Goal: Transaction & Acquisition: Subscribe to service/newsletter

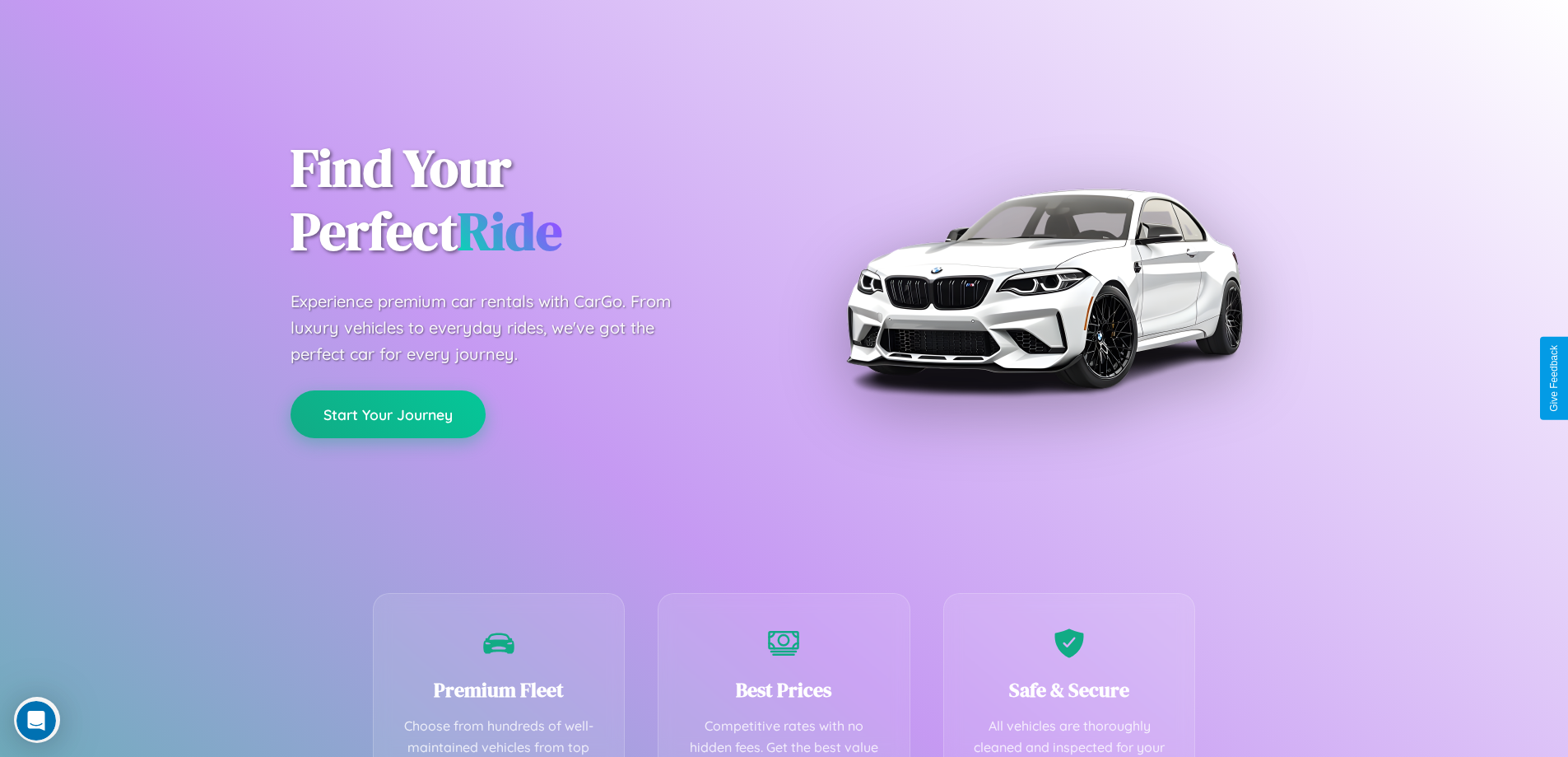
click at [388, 414] on button "Start Your Journey" at bounding box center [389, 414] width 195 height 47
click at [388, 413] on button "Start Your Journey" at bounding box center [389, 414] width 195 height 47
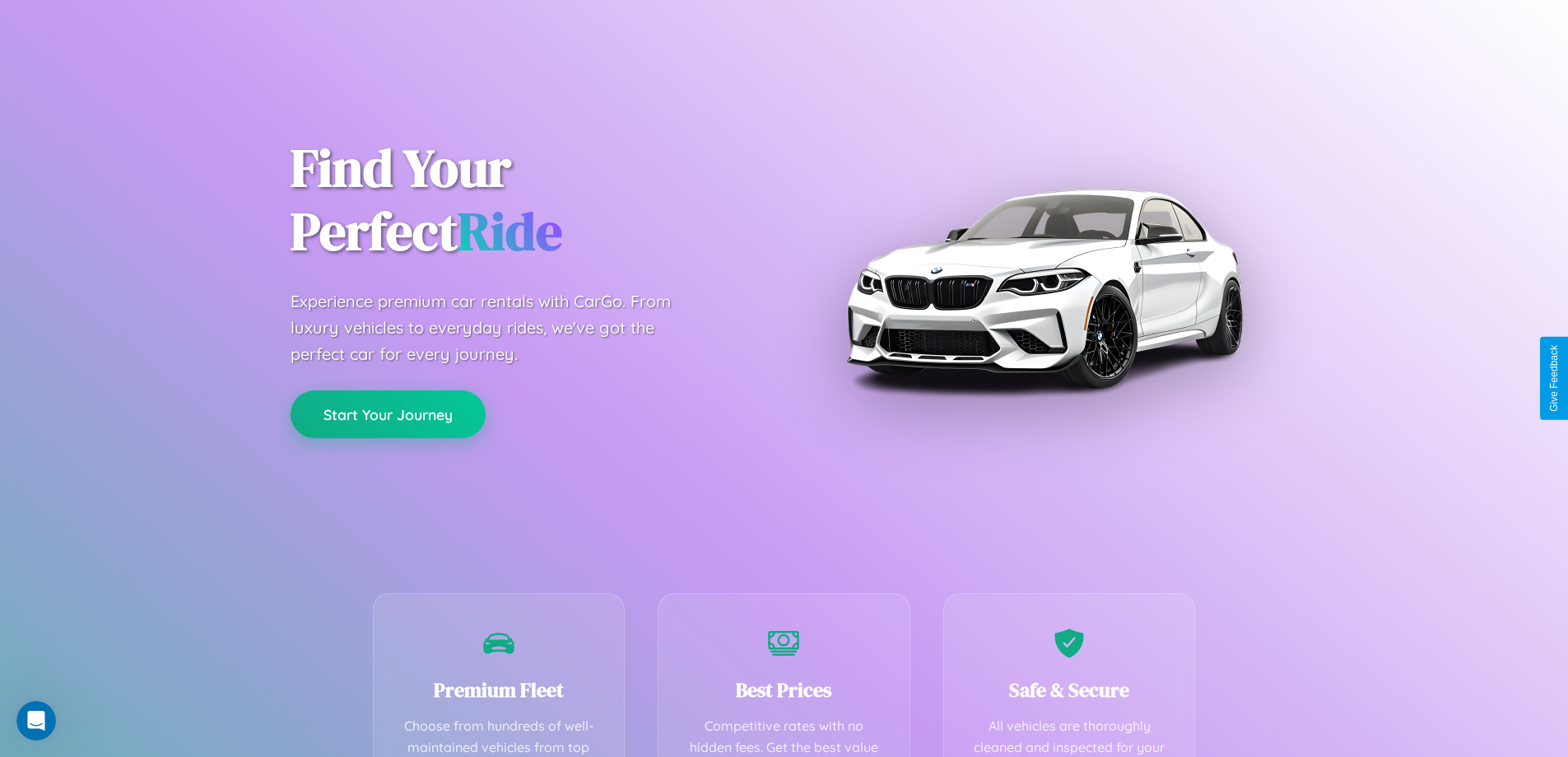
click at [388, 413] on button "Start Your Journey" at bounding box center [389, 414] width 195 height 47
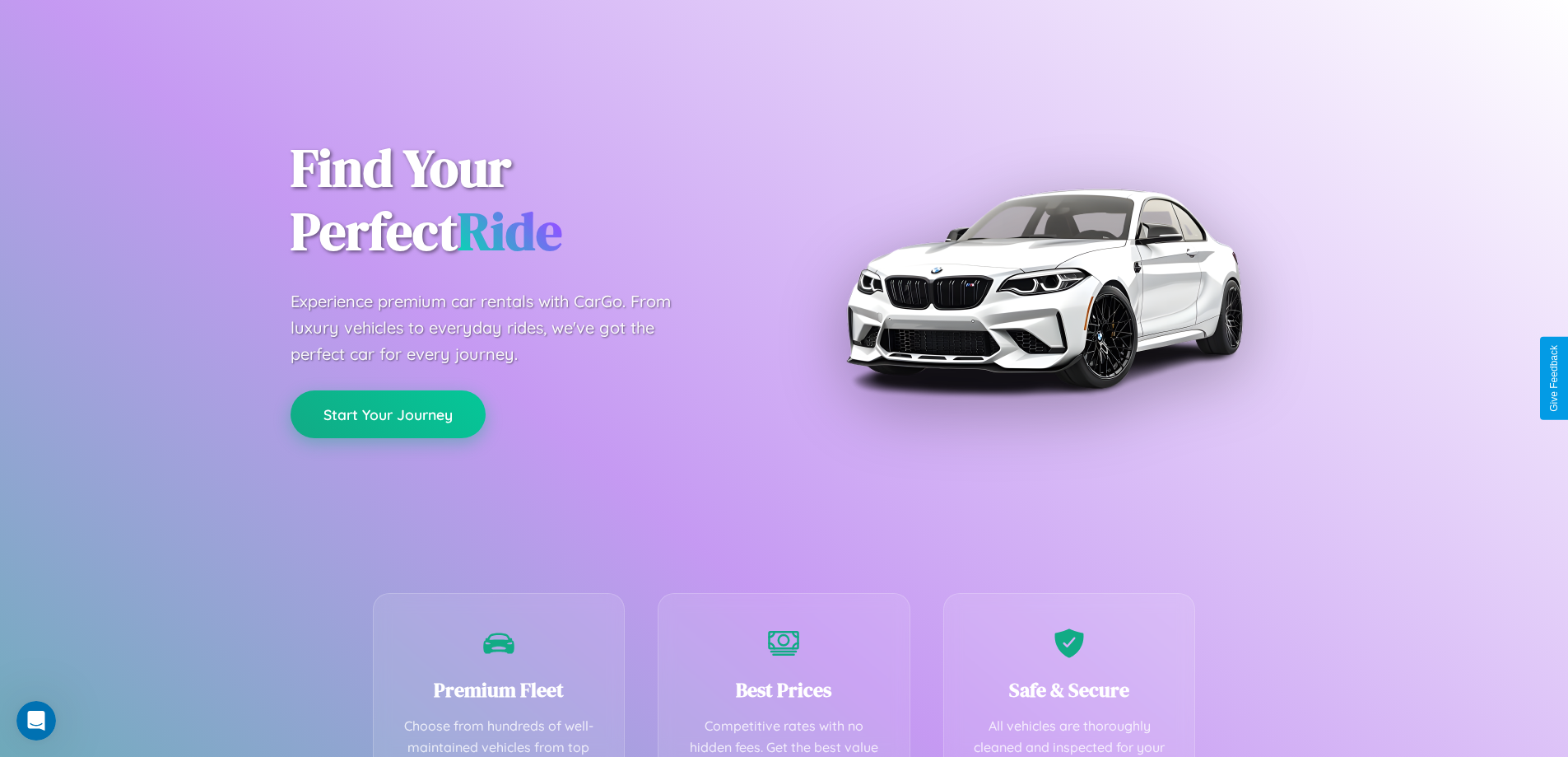
click at [388, 413] on button "Start Your Journey" at bounding box center [389, 414] width 195 height 47
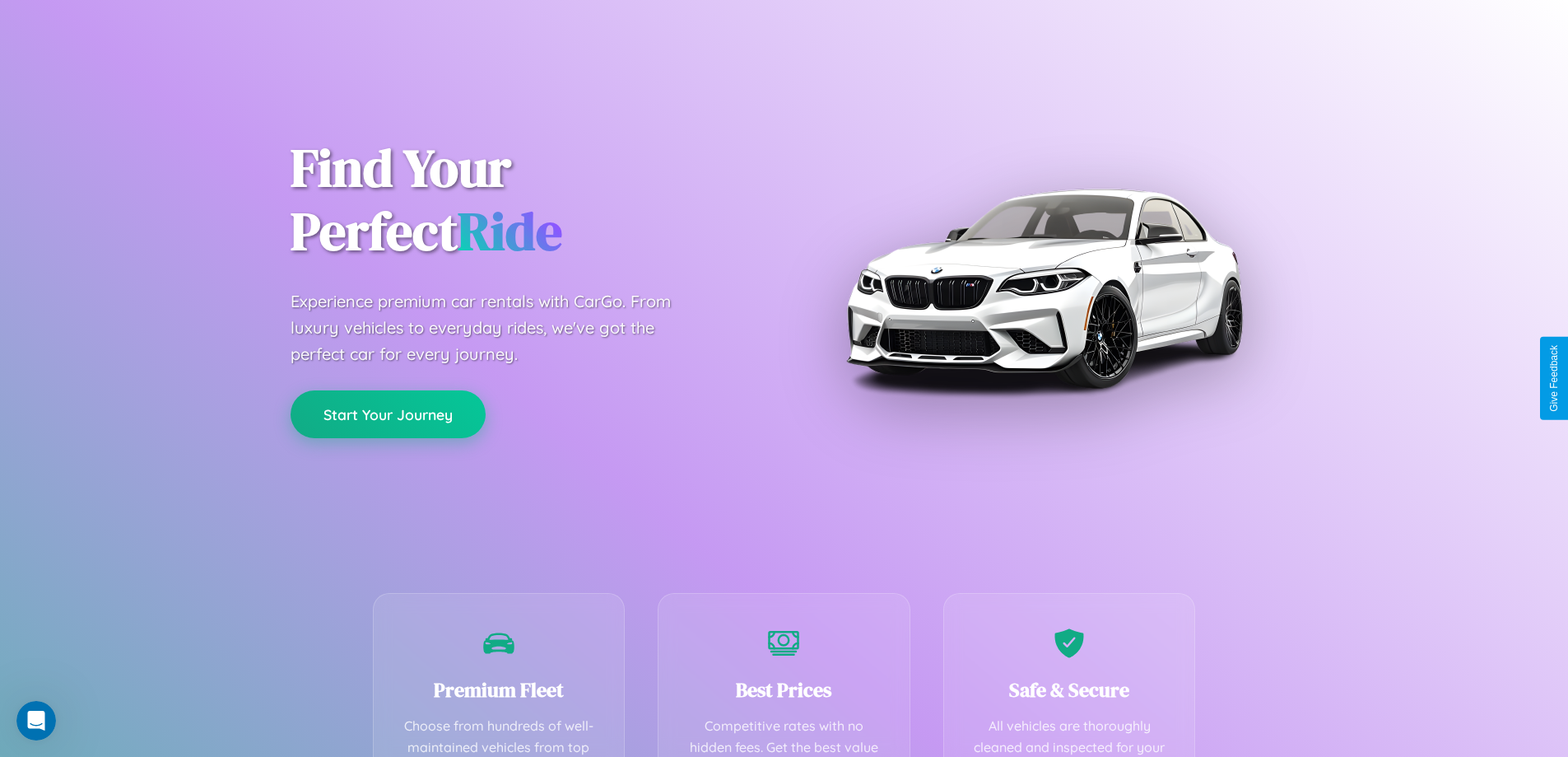
click at [388, 413] on button "Start Your Journey" at bounding box center [389, 414] width 195 height 47
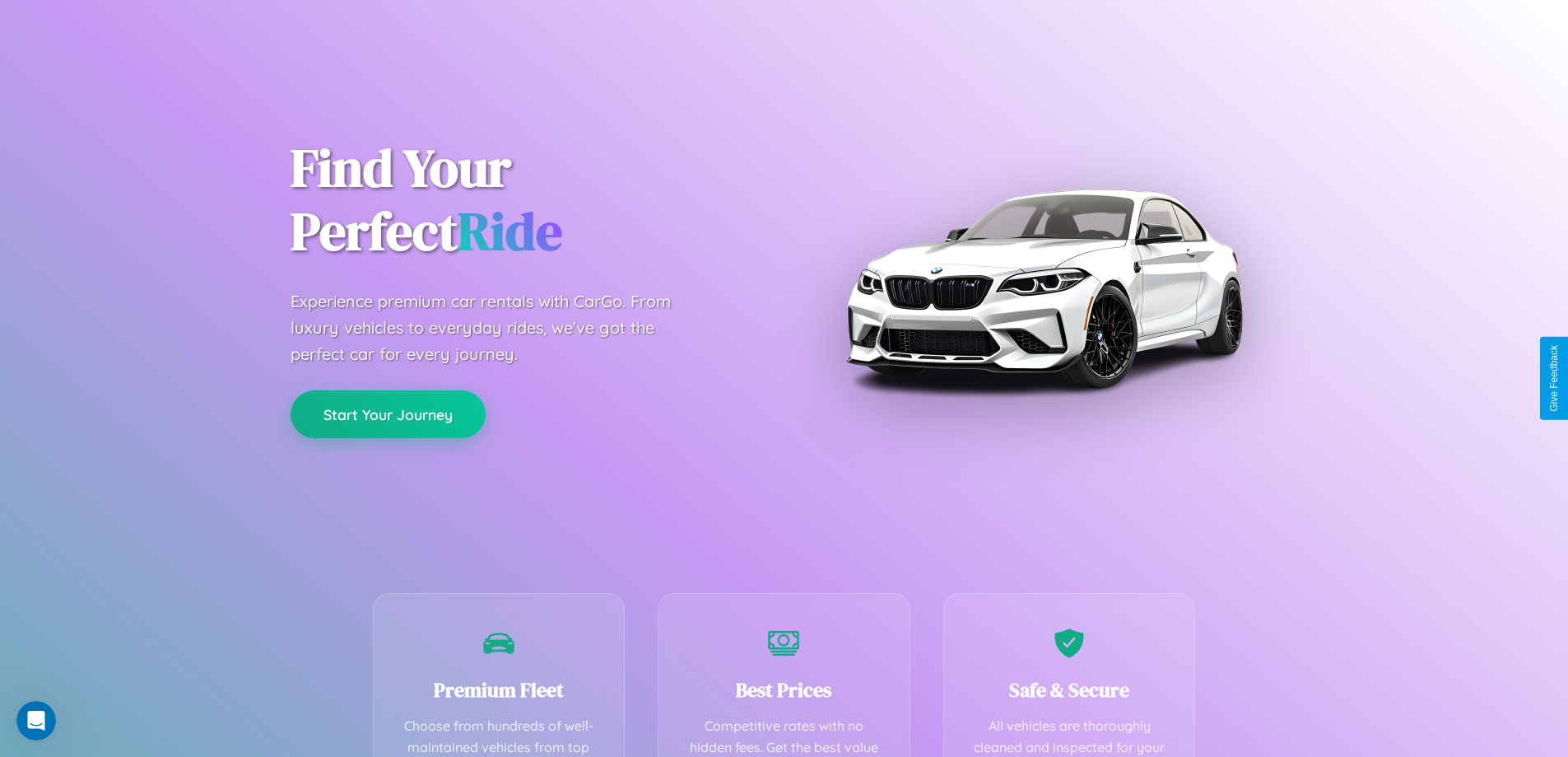
click at [388, 413] on button "Start Your Journey" at bounding box center [389, 414] width 195 height 47
